Goal: Information Seeking & Learning: Learn about a topic

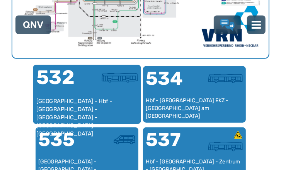
scroll to position [420, 0]
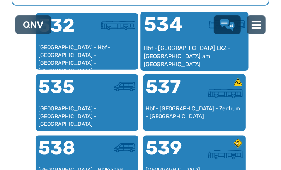
click at [161, 28] on div "534" at bounding box center [168, 29] width 51 height 29
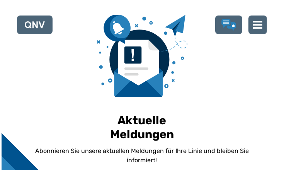
scroll to position [472, 0]
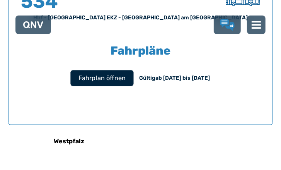
click at [92, 80] on span "Fahrplan öffnen" at bounding box center [101, 77] width 47 height 9
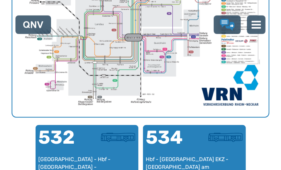
scroll to position [476, 0]
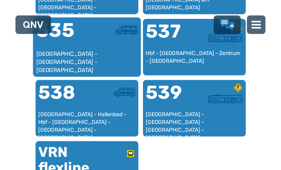
click at [61, 29] on div "535" at bounding box center [61, 35] width 51 height 29
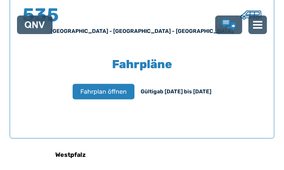
scroll to position [472, 0]
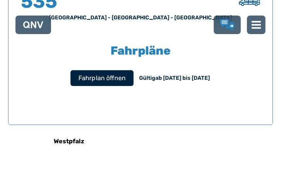
click at [90, 80] on span "Fahrplan öffnen" at bounding box center [101, 77] width 47 height 9
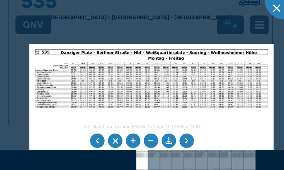
click at [188, 142] on li at bounding box center [186, 140] width 15 height 15
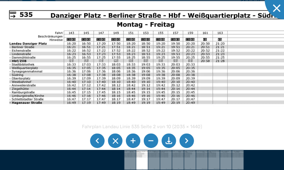
click at [186, 141] on li at bounding box center [186, 140] width 15 height 15
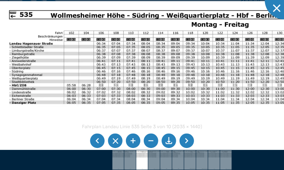
click at [186, 141] on li at bounding box center [186, 140] width 15 height 15
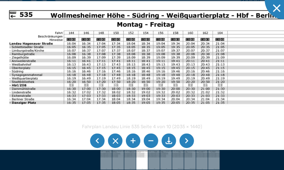
click at [186, 141] on li at bounding box center [186, 140] width 15 height 15
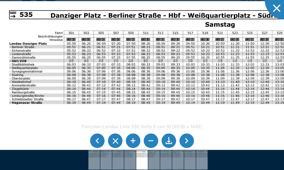
click at [98, 138] on li at bounding box center [97, 140] width 15 height 15
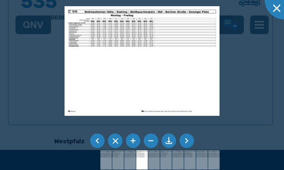
click at [98, 137] on li at bounding box center [97, 140] width 15 height 15
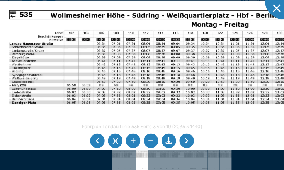
click at [186, 141] on li at bounding box center [186, 140] width 15 height 15
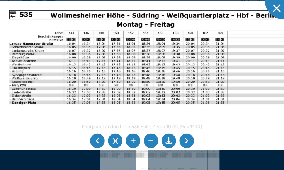
click at [184, 139] on li at bounding box center [186, 140] width 15 height 15
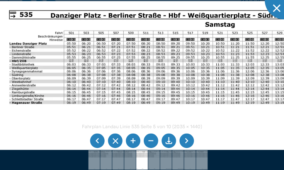
click at [184, 139] on li at bounding box center [186, 140] width 15 height 15
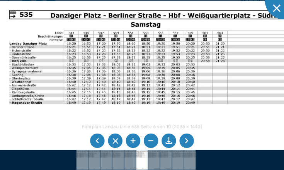
click at [184, 139] on li at bounding box center [186, 140] width 15 height 15
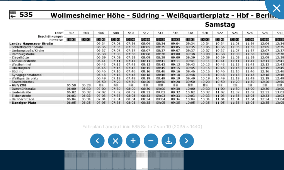
click at [50, 162] on div at bounding box center [142, 160] width 284 height 20
